Goal: Browse casually

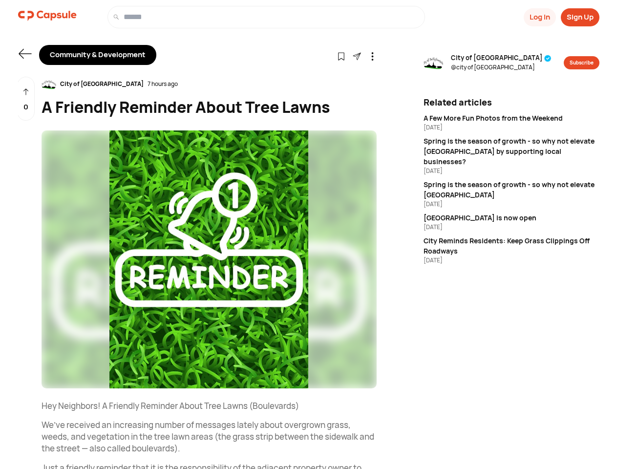
click at [539, 17] on button "Log In" at bounding box center [540, 17] width 32 height 18
click at [580, 17] on button "Sign Up" at bounding box center [580, 17] width 39 height 18
click at [25, 54] on icon at bounding box center [25, 54] width 13 height 10
click at [341, 56] on icon at bounding box center [341, 56] width 8 height 8
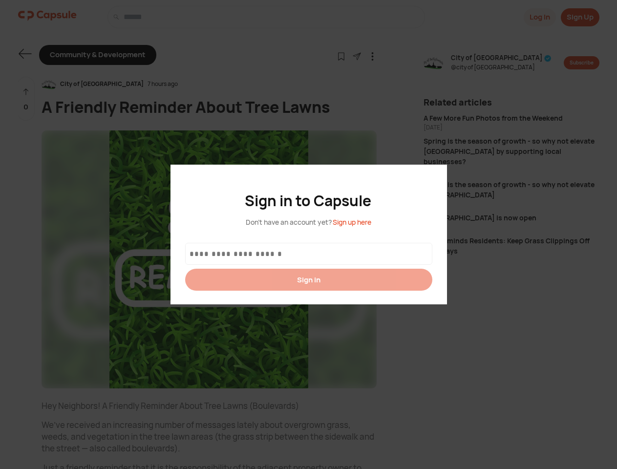
click at [357, 56] on div at bounding box center [308, 234] width 617 height 469
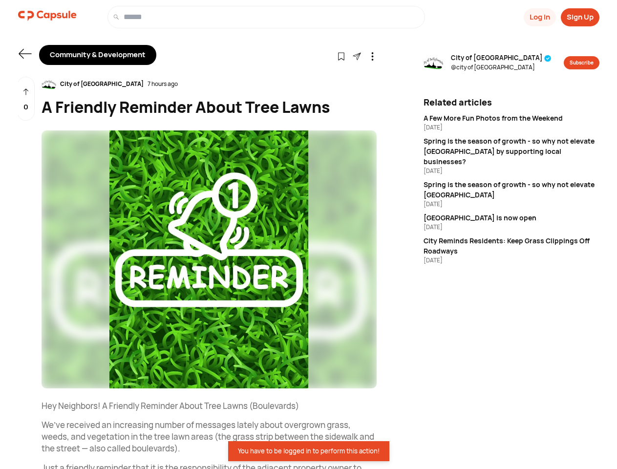
click at [372, 56] on icon at bounding box center [372, 56] width 8 height 8
click at [209, 84] on div "City of [GEOGRAPHIC_DATA] 7 hours ago" at bounding box center [209, 84] width 335 height 15
click at [209, 259] on img at bounding box center [209, 259] width 335 height 258
click at [26, 99] on div "0" at bounding box center [26, 99] width 18 height 44
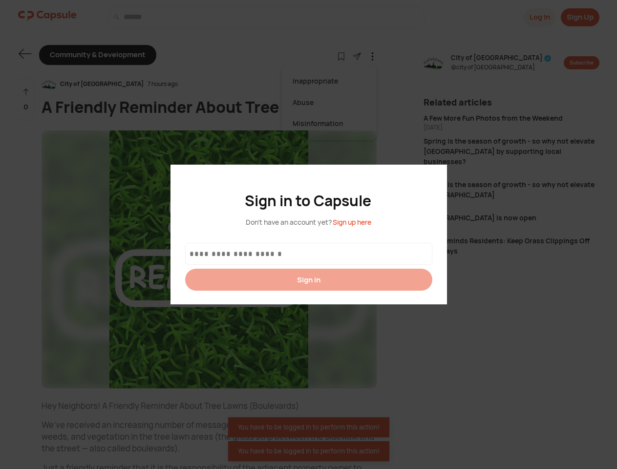
click at [487, 63] on div at bounding box center [308, 234] width 617 height 469
